Goal: Task Accomplishment & Management: Manage account settings

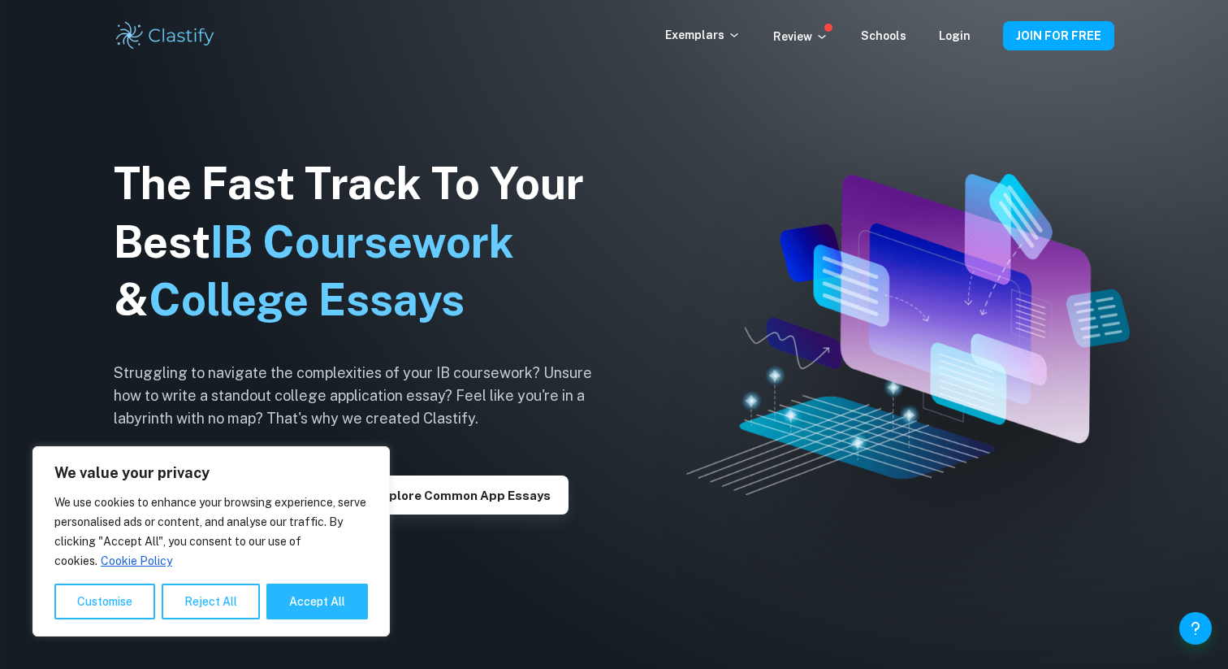
click at [946, 28] on div "Login" at bounding box center [955, 35] width 32 height 19
click at [946, 39] on link "Login" at bounding box center [955, 35] width 32 height 13
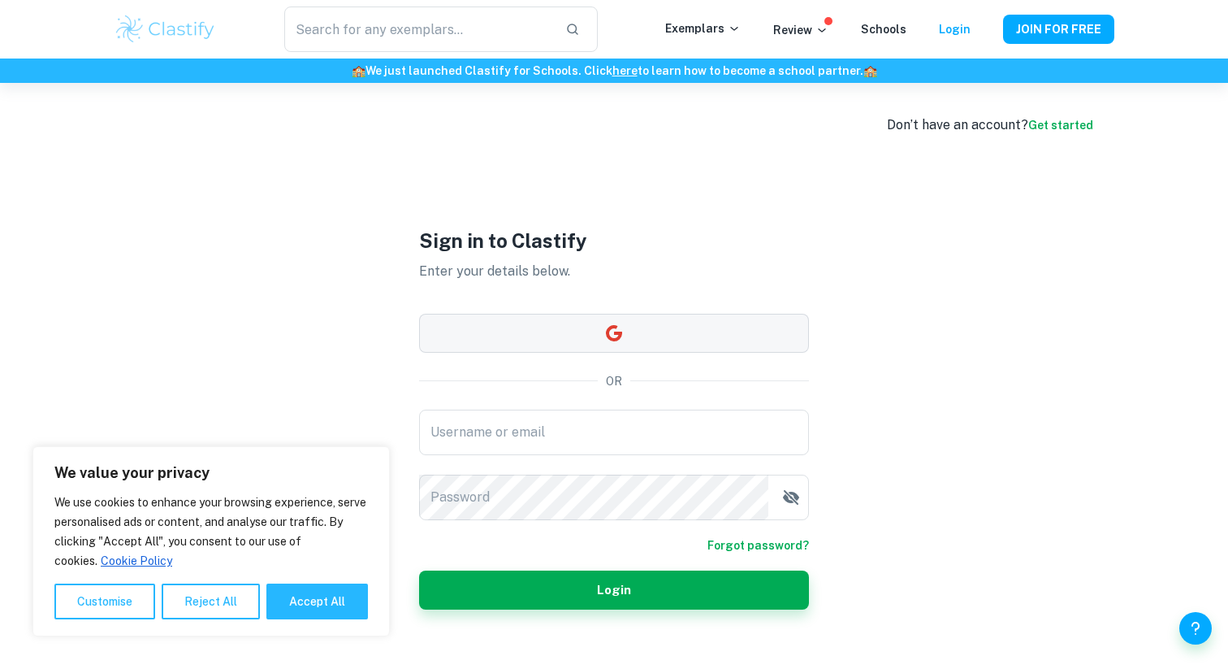
click at [574, 333] on button "button" at bounding box center [614, 333] width 390 height 39
click at [499, 448] on input "Username or email" at bounding box center [614, 431] width 390 height 45
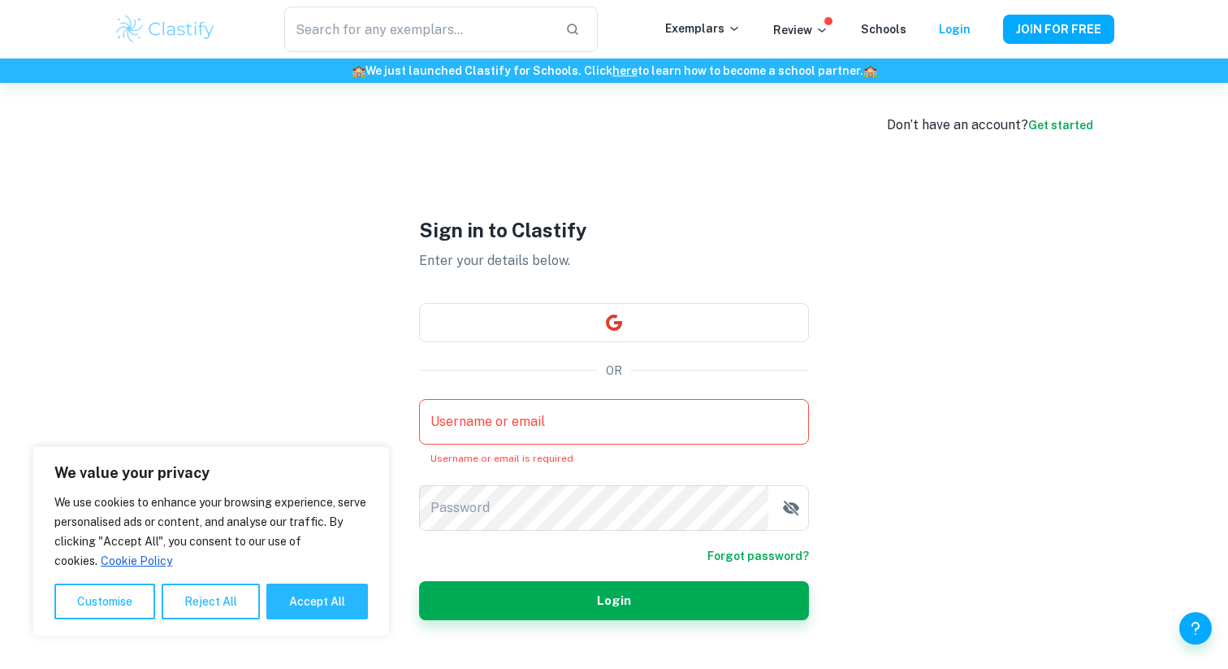
type input "[EMAIL_ADDRESS][DOMAIN_NAME]"
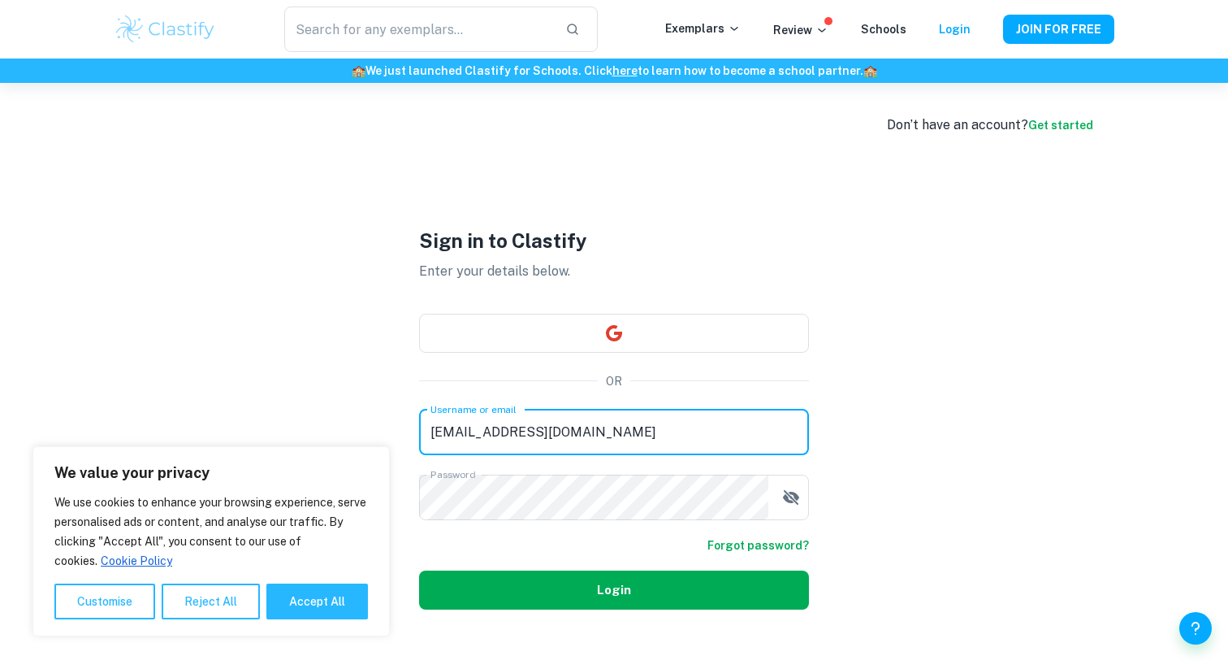
click at [610, 599] on button "Login" at bounding box center [614, 589] width 390 height 39
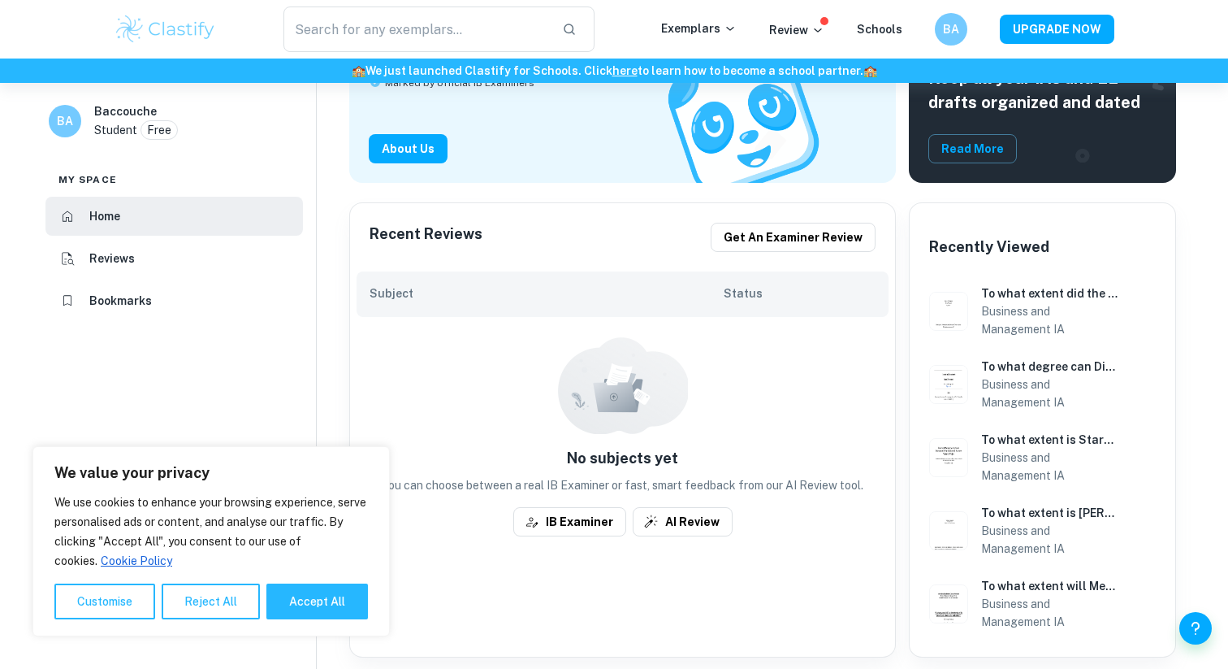
scroll to position [220, 0]
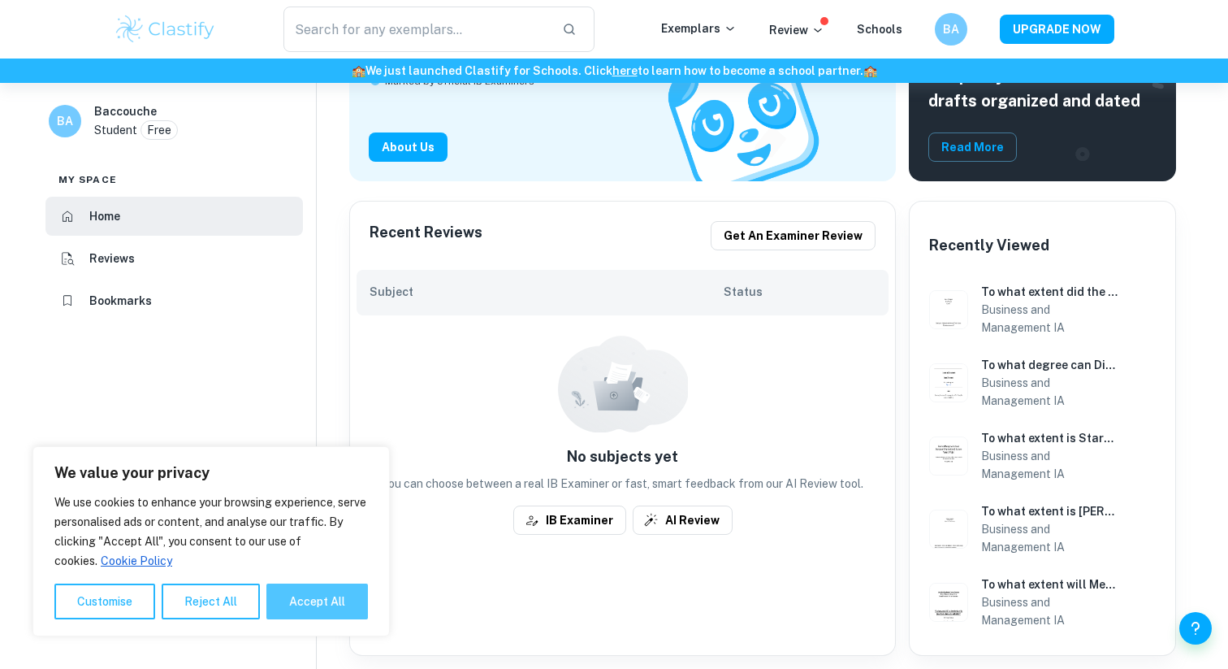
click at [331, 591] on button "Accept All" at bounding box center [317, 601] width 102 height 36
checkbox input "true"
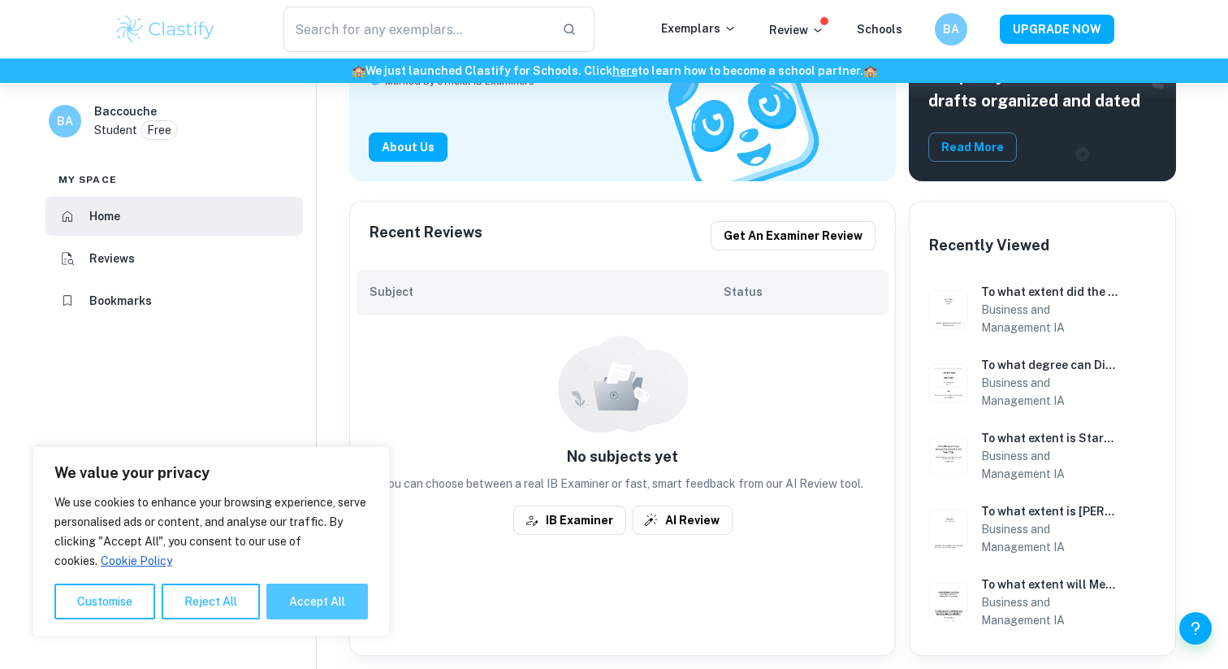
checkbox input "true"
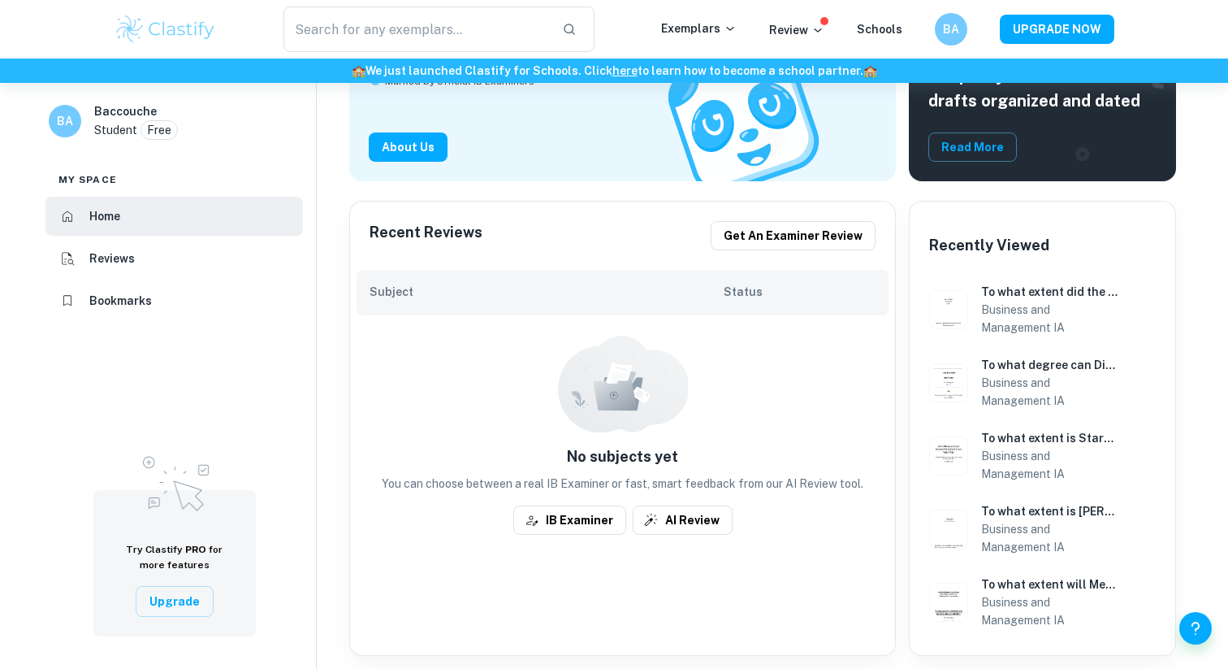
scroll to position [0, 0]
